Goal: Task Accomplishment & Management: Manage account settings

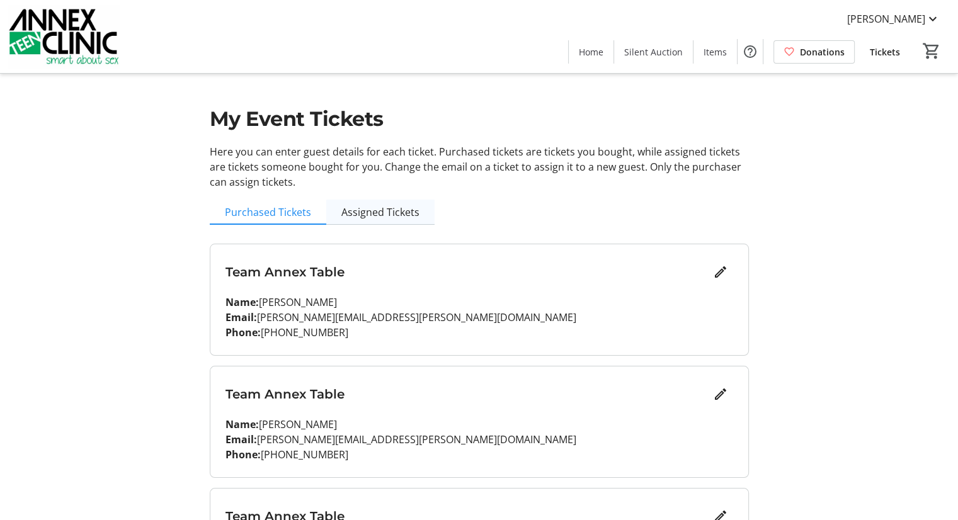
click at [399, 210] on span "Assigned Tickets" at bounding box center [380, 212] width 78 height 10
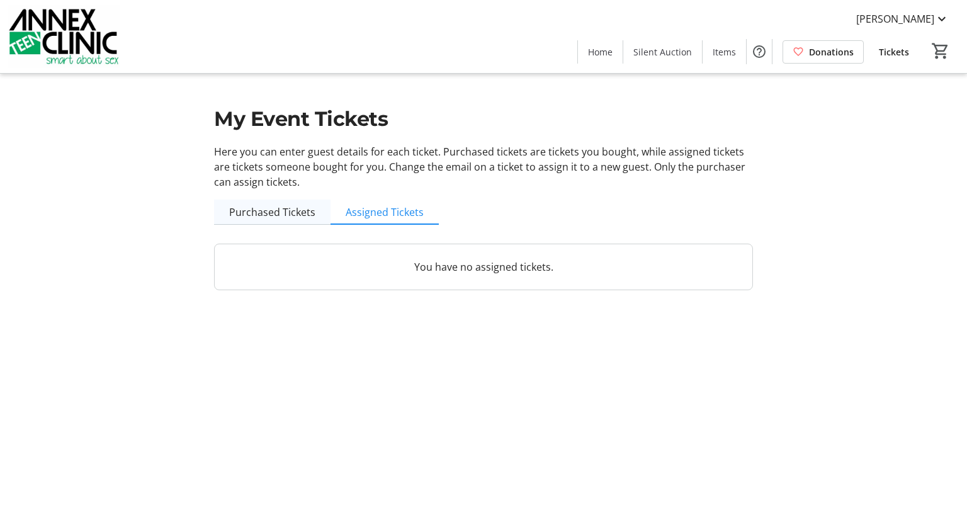
click at [295, 210] on span "Purchased Tickets" at bounding box center [272, 212] width 86 height 10
click at [295, 210] on html "[PERSON_NAME] Home Silent Auction Items Donations Tickets 0 Home Silent Auction…" at bounding box center [483, 260] width 967 height 520
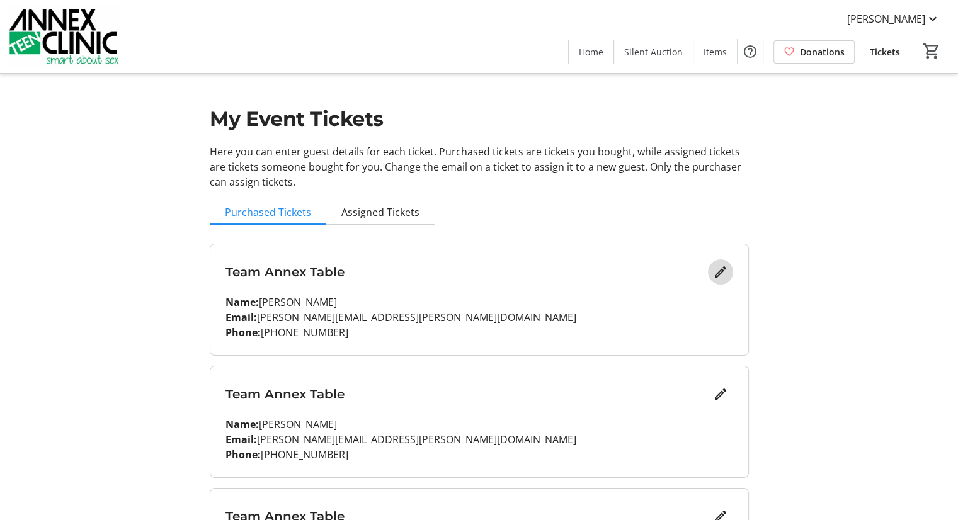
click at [720, 270] on mat-icon "Edit" at bounding box center [720, 271] width 15 height 15
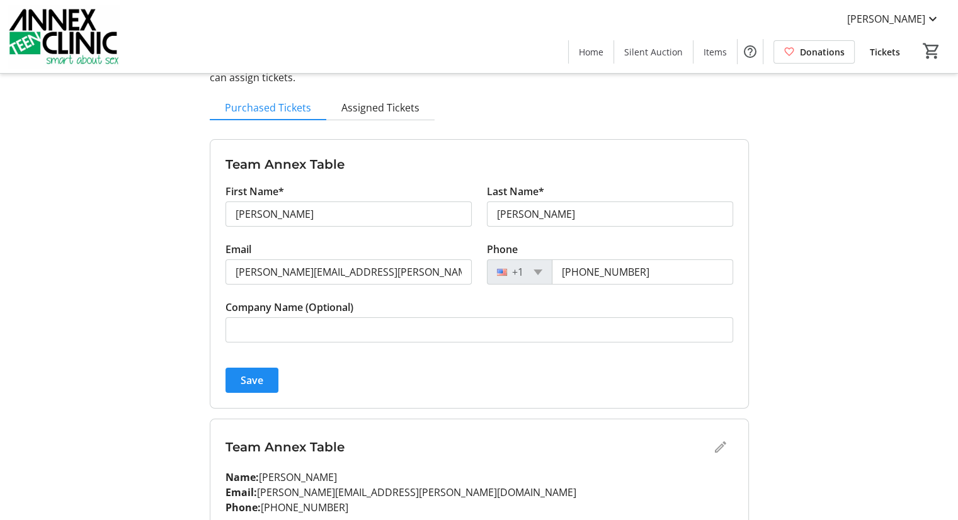
scroll to position [86, 0]
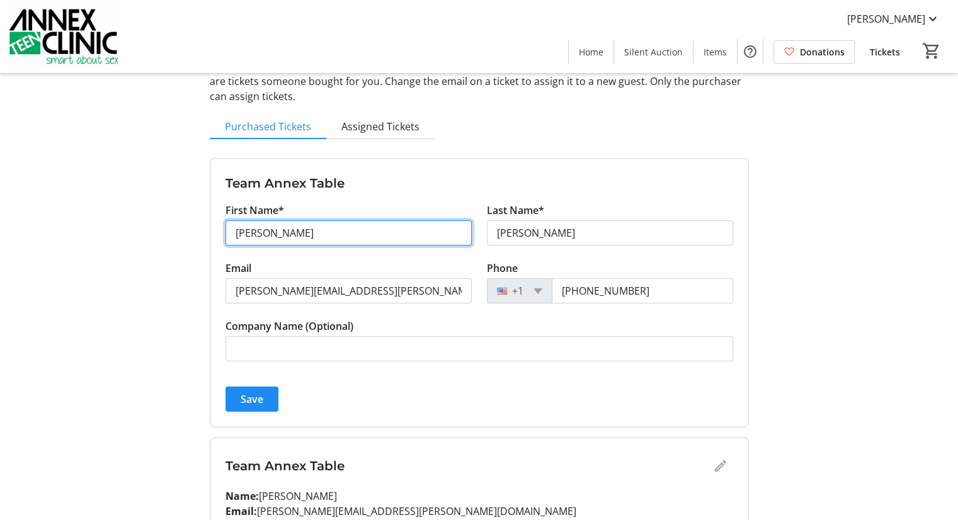
click at [314, 232] on input "[PERSON_NAME]" at bounding box center [348, 232] width 246 height 25
type input "B"
type input "[PERSON_NAME]"
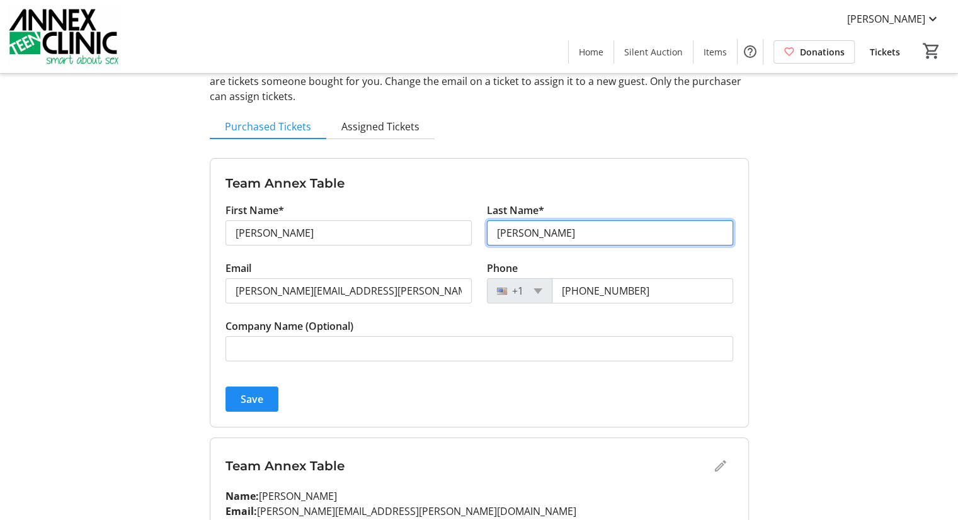
type input "[PERSON_NAME]"
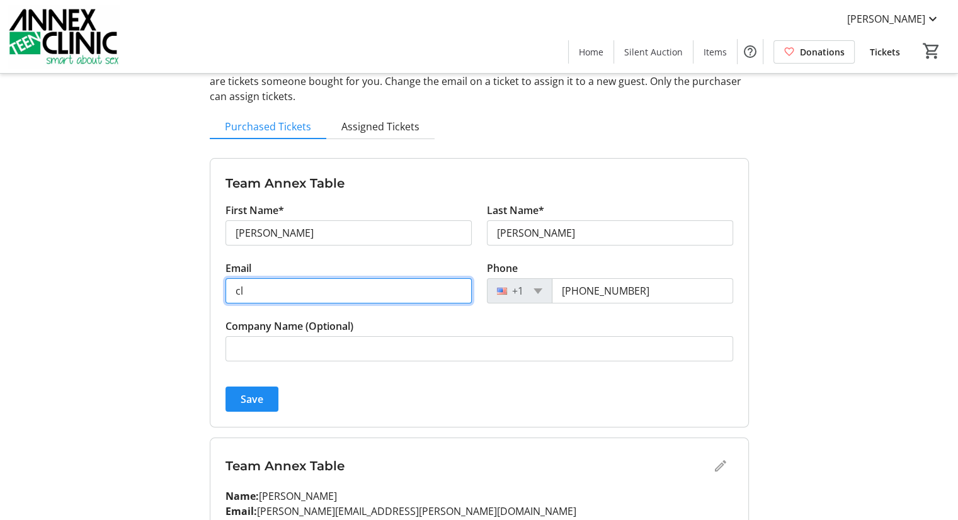
type input "c"
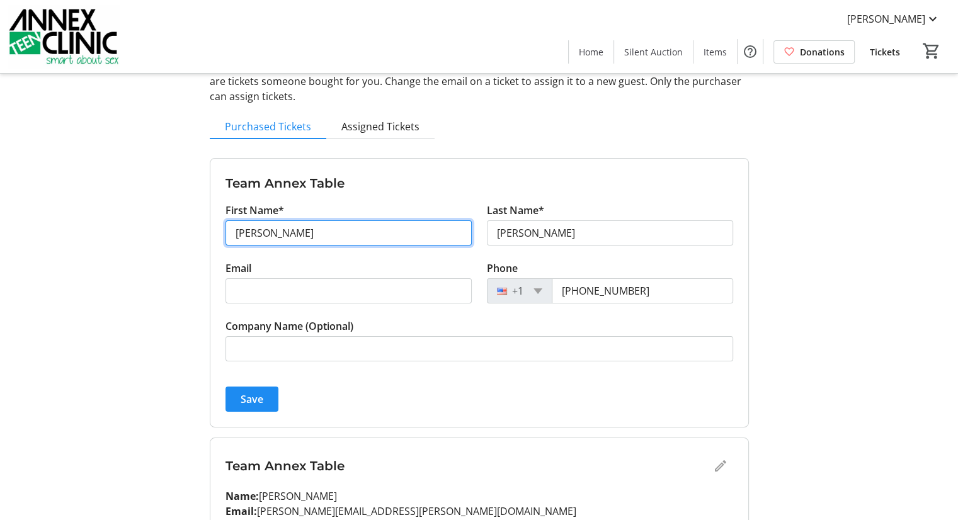
click at [235, 230] on input "[PERSON_NAME]" at bounding box center [348, 232] width 246 height 25
drag, startPoint x: 235, startPoint y: 230, endPoint x: 236, endPoint y: 222, distance: 8.9
click at [235, 230] on input "[PERSON_NAME]" at bounding box center [348, 232] width 246 height 25
type input "[PERSON_NAME]"
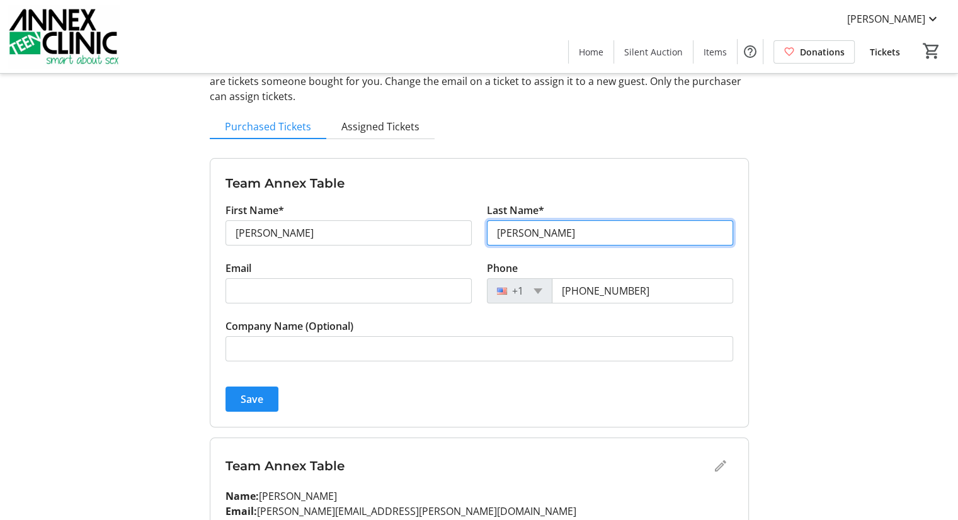
type input "[PERSON_NAME]"
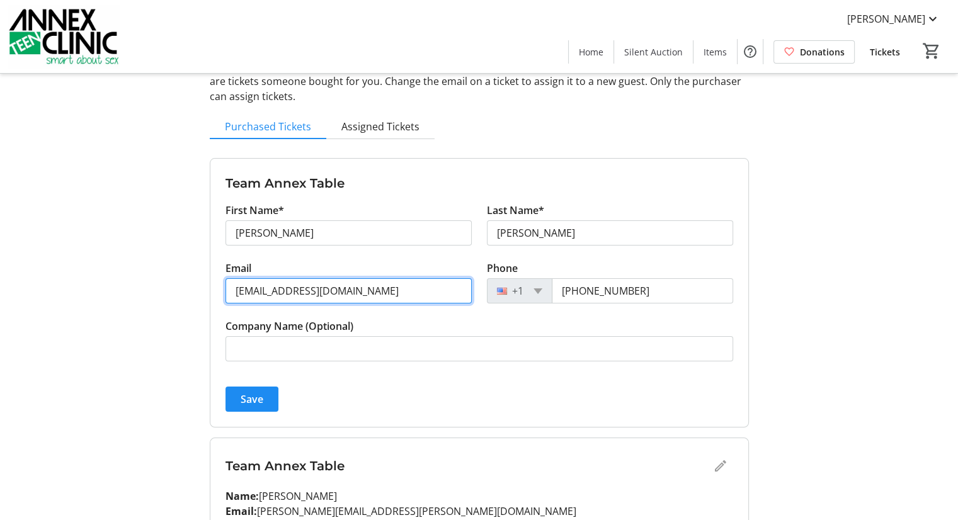
type input "[EMAIL_ADDRESS][DOMAIN_NAME]"
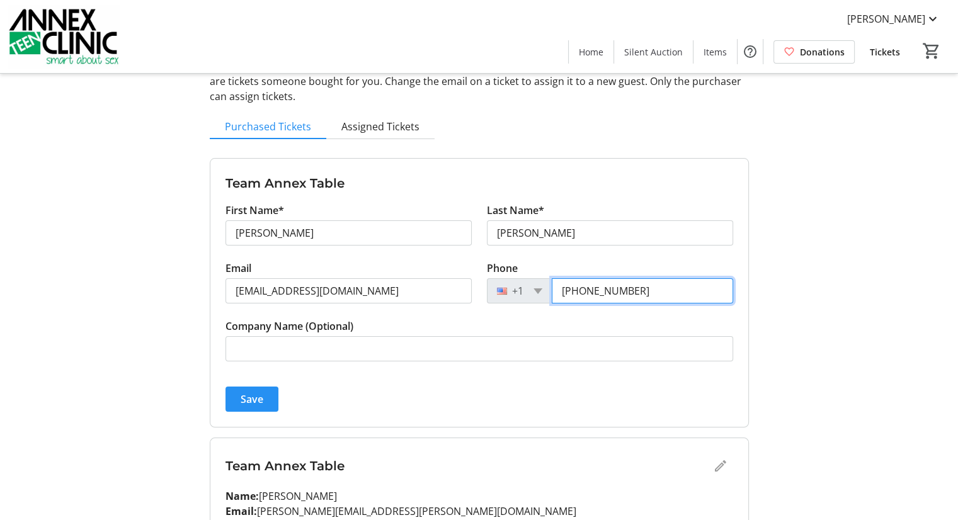
type input "[PHONE_NUMBER]"
click at [252, 397] on span "Save" at bounding box center [252, 399] width 23 height 15
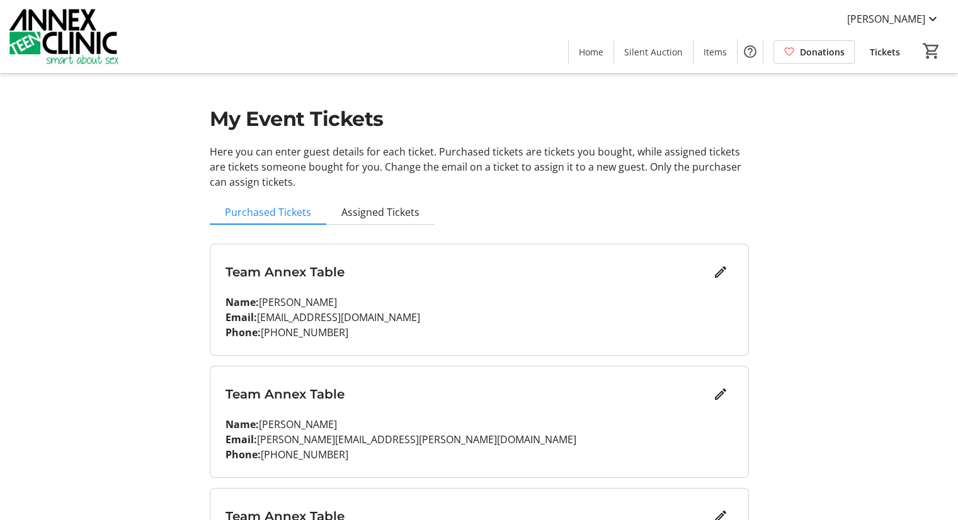
scroll to position [63, 0]
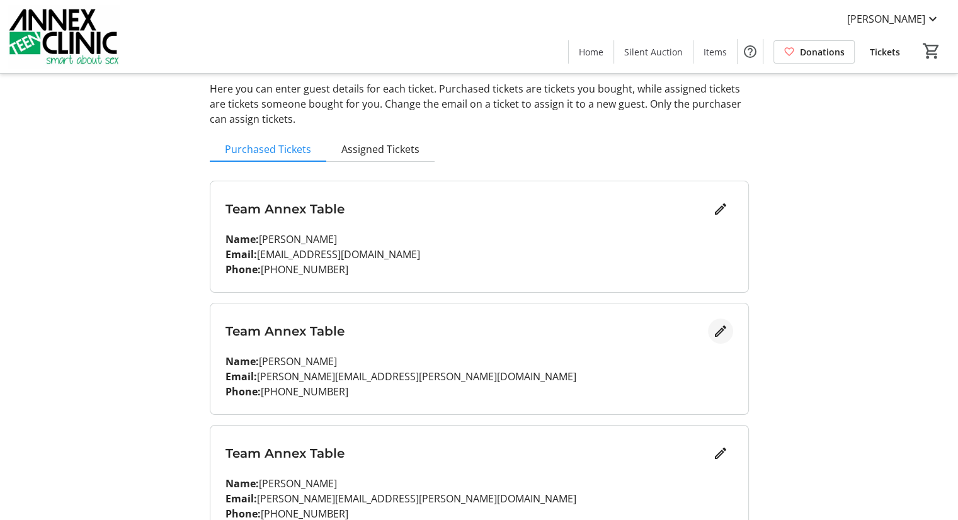
click at [721, 326] on mat-icon "Edit" at bounding box center [720, 331] width 15 height 15
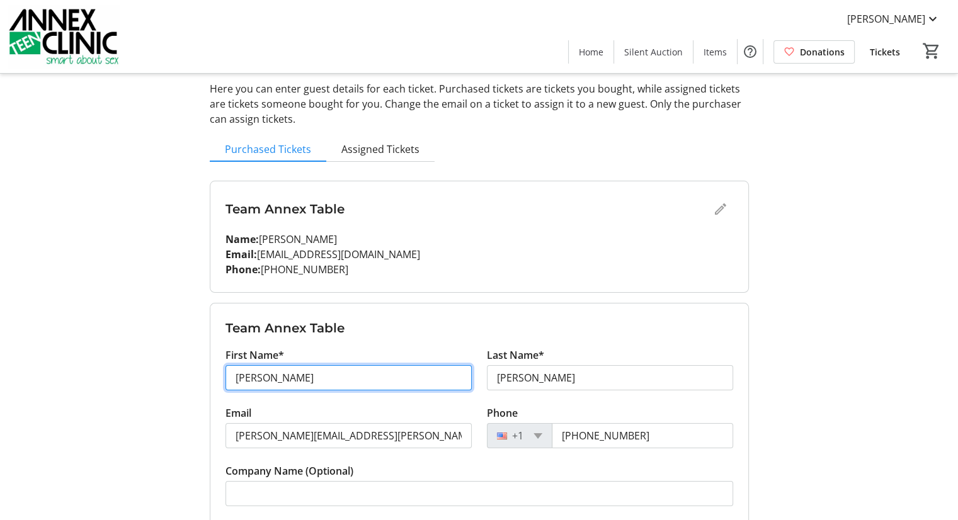
click at [333, 373] on input "[PERSON_NAME]" at bounding box center [348, 377] width 246 height 25
type input "B"
type input "[PERSON_NAME]"
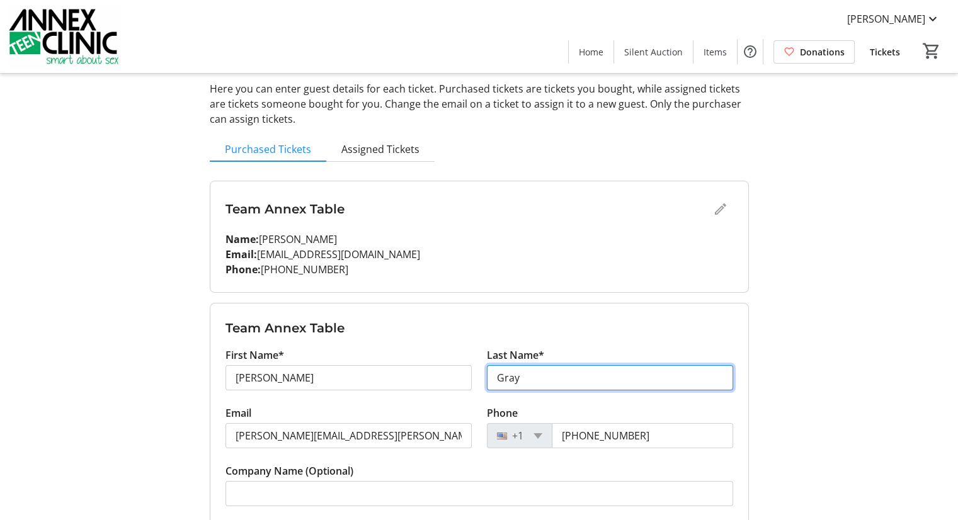
type input "Gray"
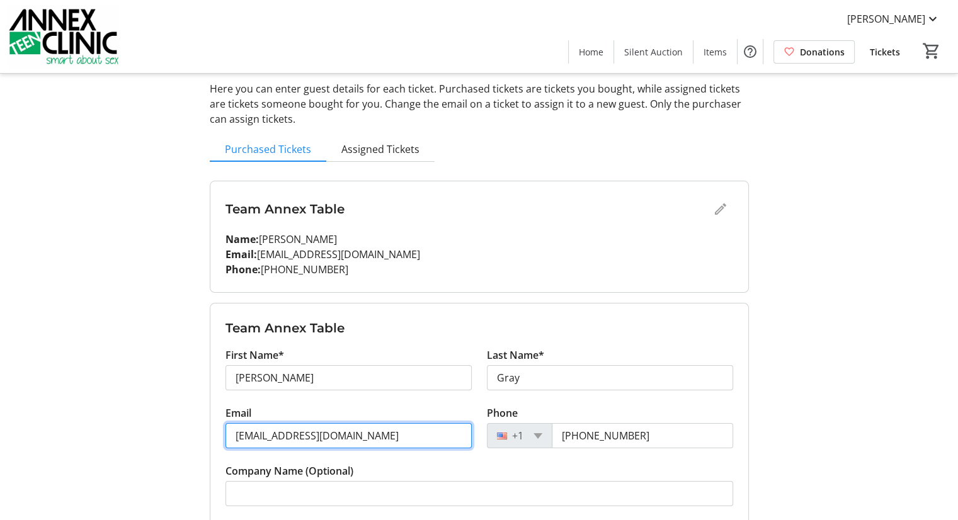
type input "[EMAIL_ADDRESS][DOMAIN_NAME]"
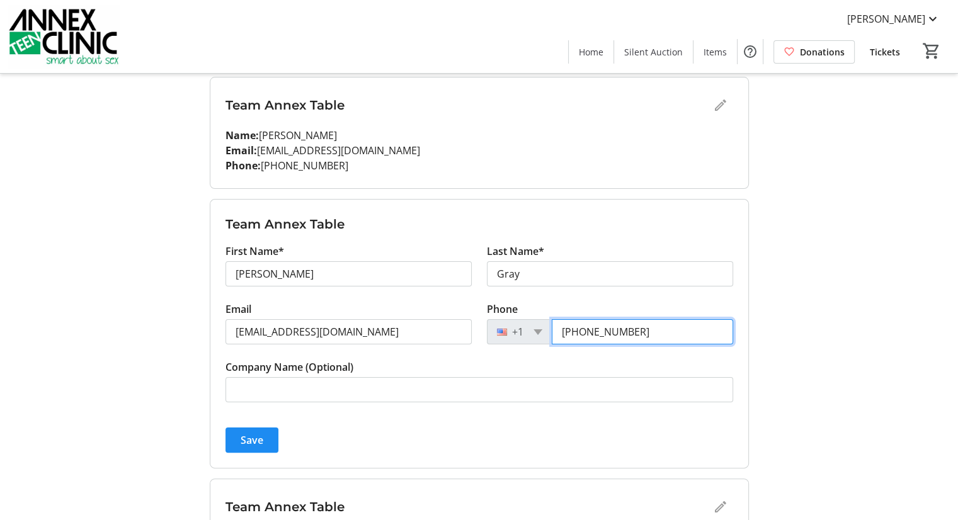
scroll to position [189, 0]
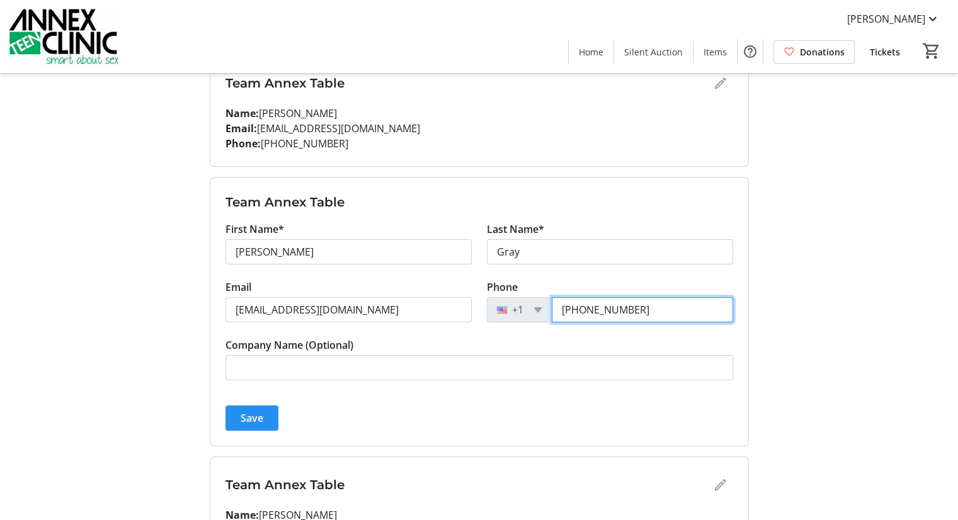
type input "[PHONE_NUMBER]"
click at [253, 416] on span "Save" at bounding box center [252, 418] width 23 height 15
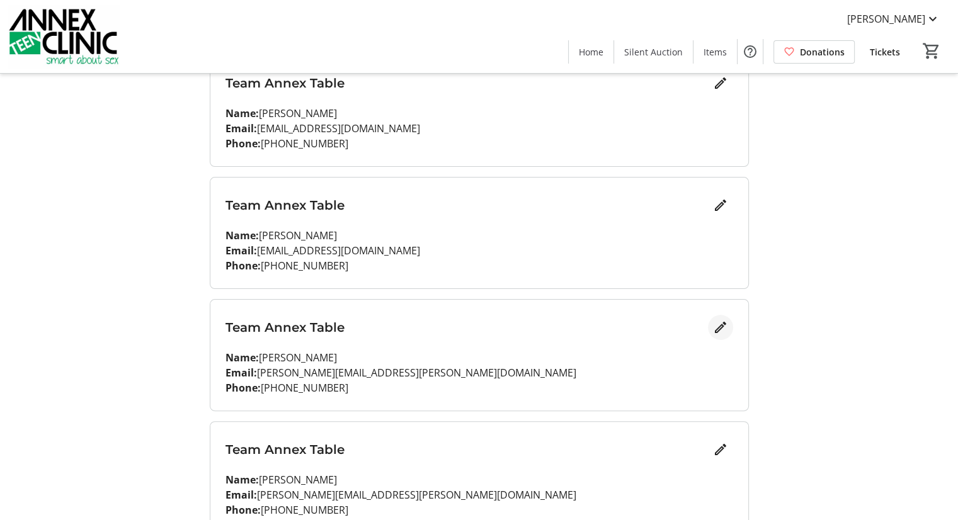
click at [719, 326] on mat-icon "Edit" at bounding box center [720, 327] width 15 height 15
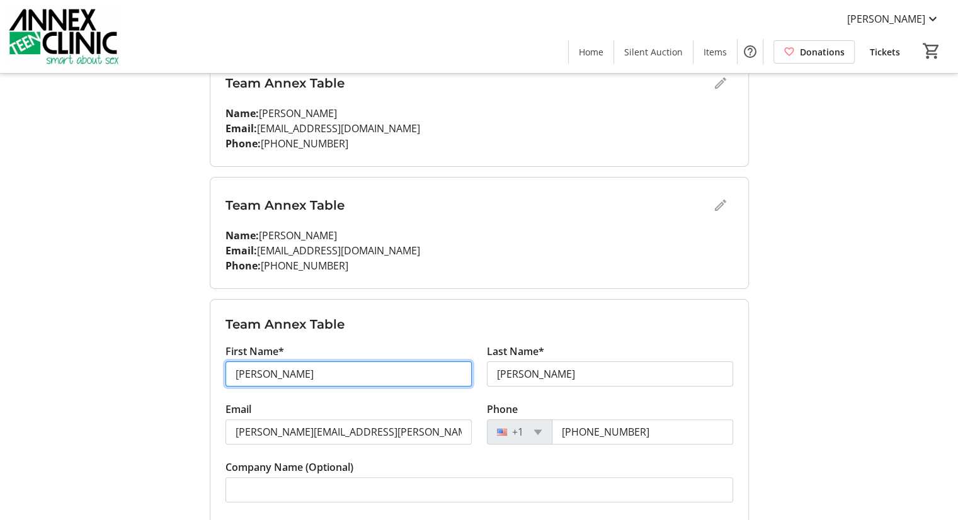
click at [302, 368] on input "[PERSON_NAME]" at bounding box center [348, 373] width 246 height 25
type input "B"
type input "[PERSON_NAME]"
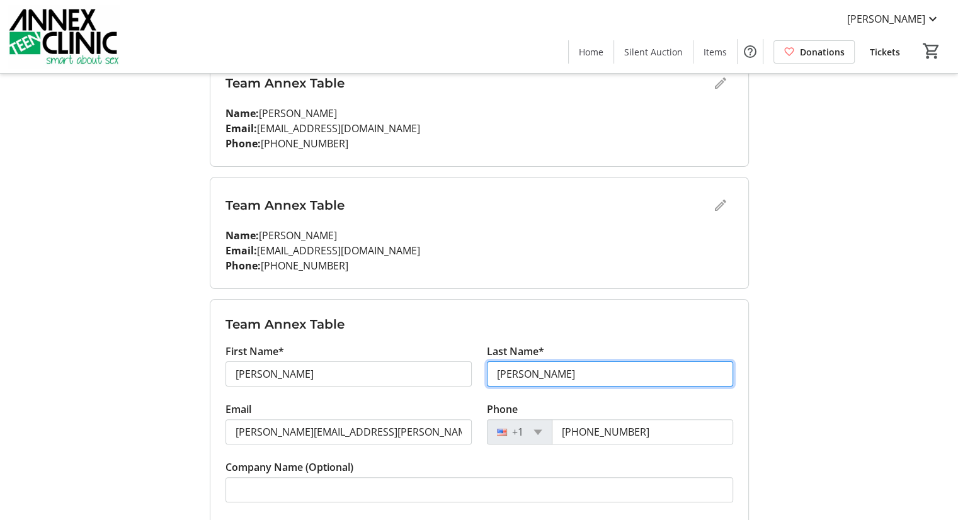
type input "[PERSON_NAME]"
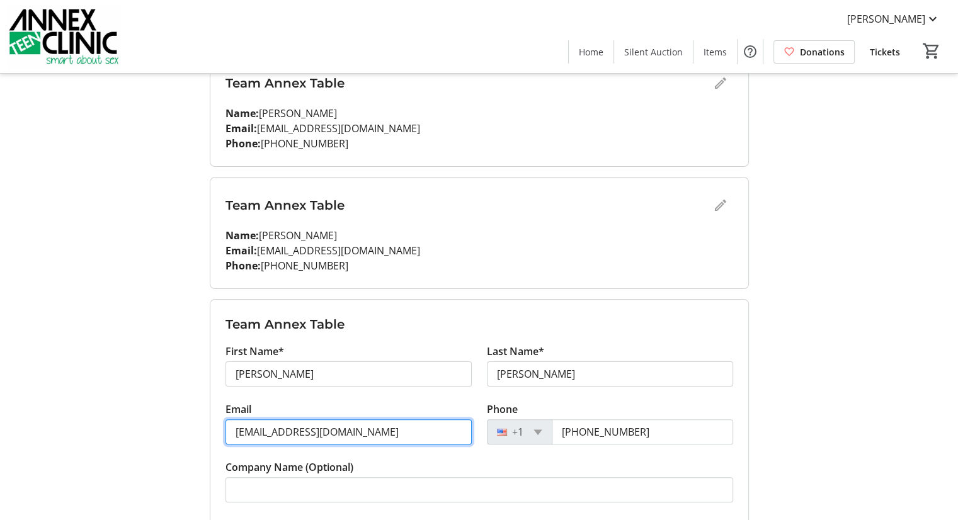
type input "[EMAIL_ADDRESS][DOMAIN_NAME]"
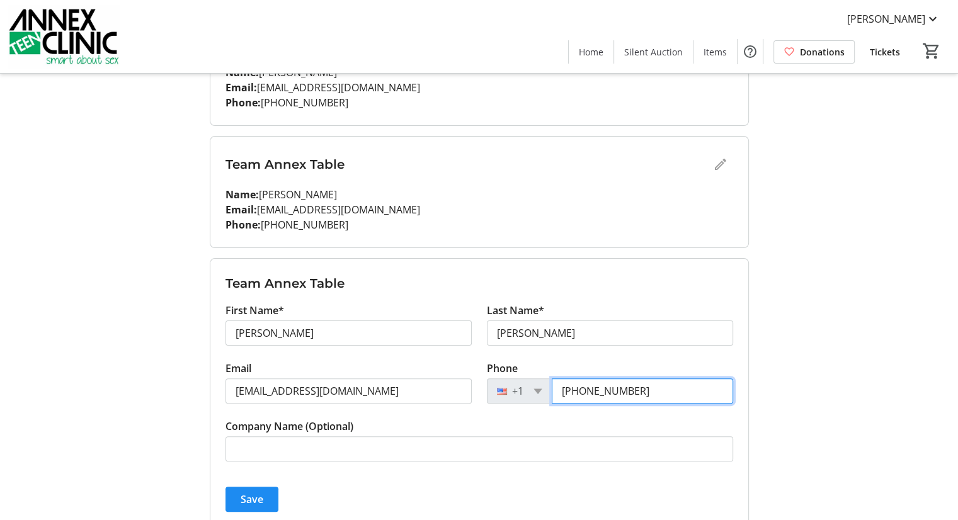
scroll to position [252, 0]
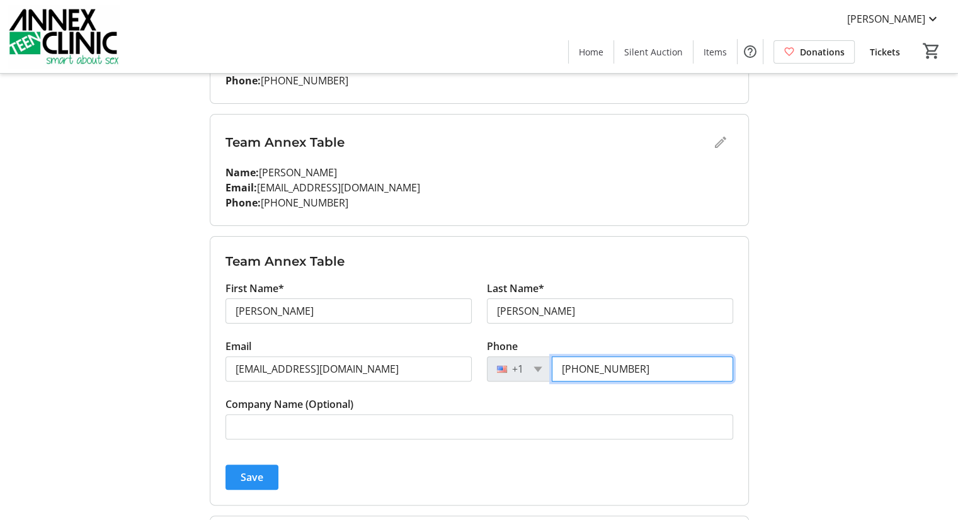
type input "[PHONE_NUMBER]"
click at [250, 472] on span "Save" at bounding box center [252, 477] width 23 height 15
click at [250, 472] on div "Save" at bounding box center [479, 477] width 508 height 25
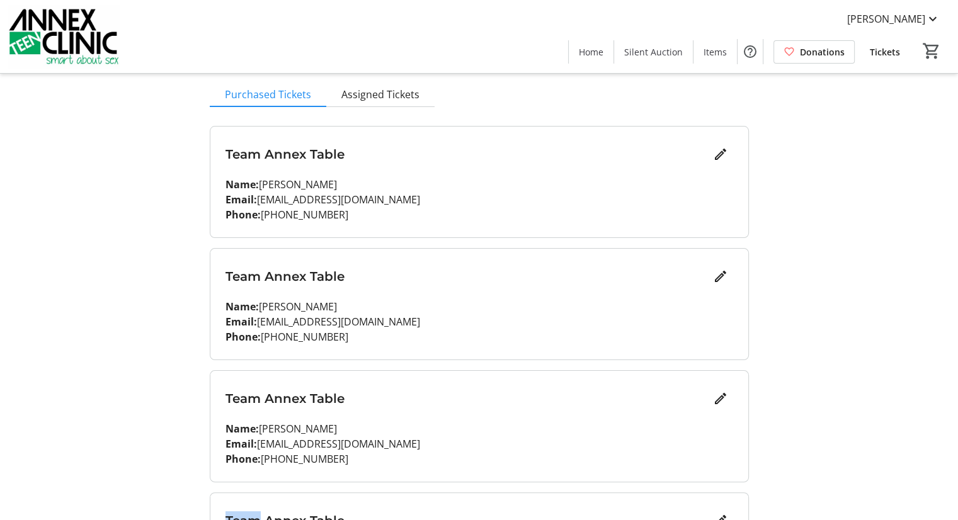
scroll to position [0, 0]
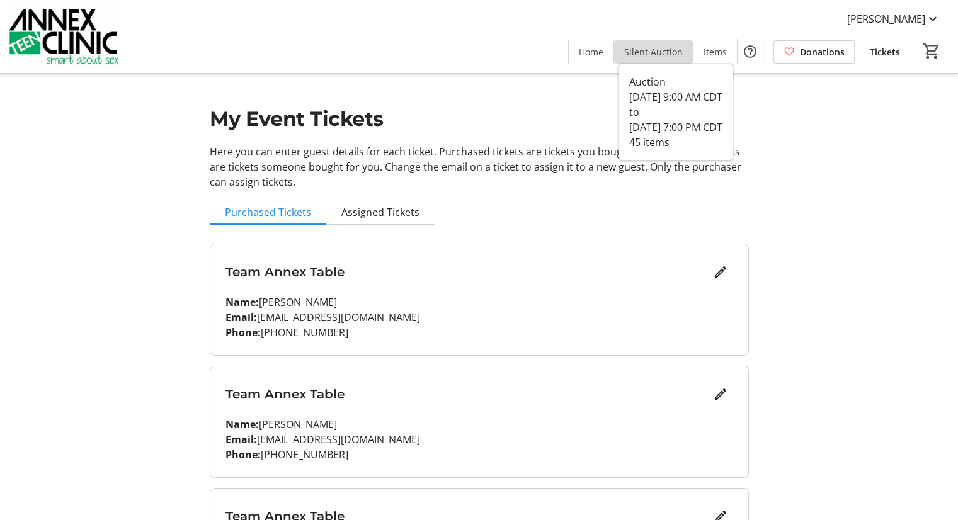
click at [669, 47] on span "Silent Auction" at bounding box center [653, 51] width 59 height 13
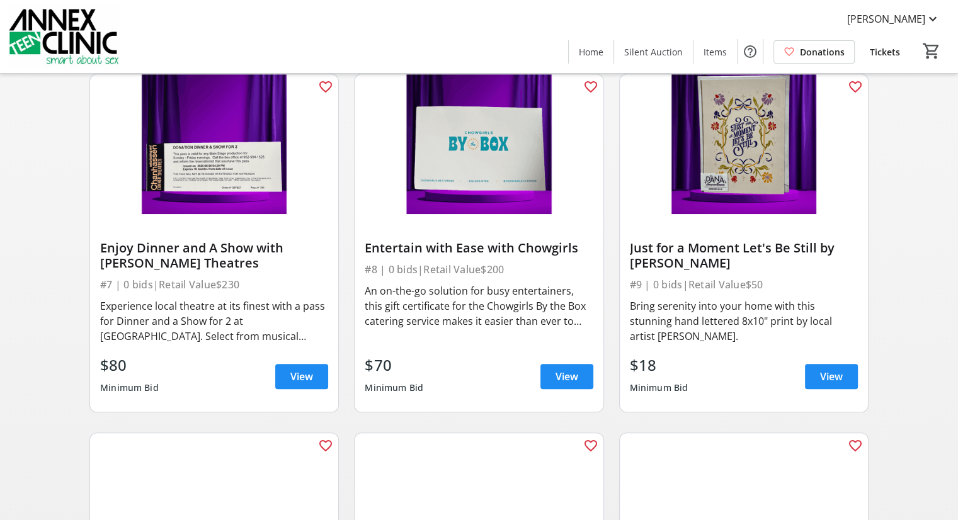
scroll to position [846, 0]
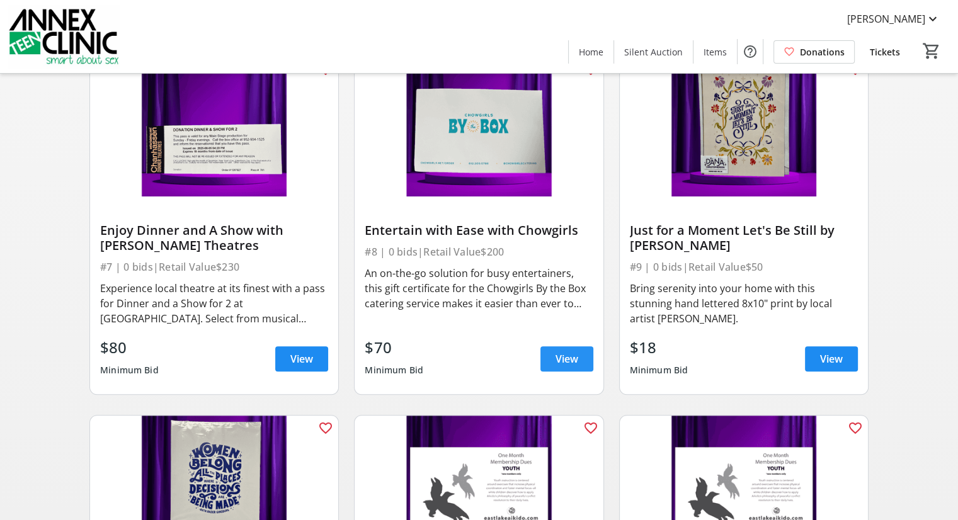
click at [564, 359] on span "View" at bounding box center [566, 358] width 23 height 15
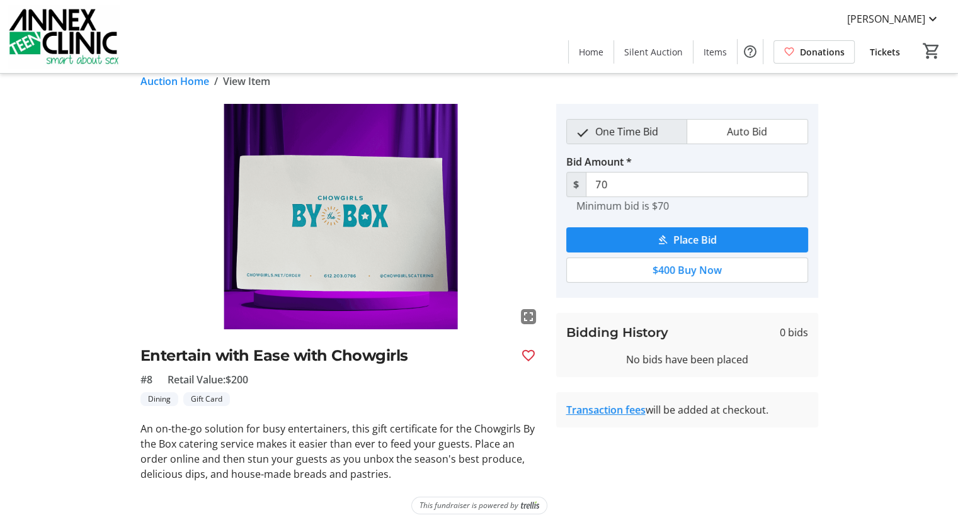
scroll to position [24, 0]
